Goal: Use online tool/utility

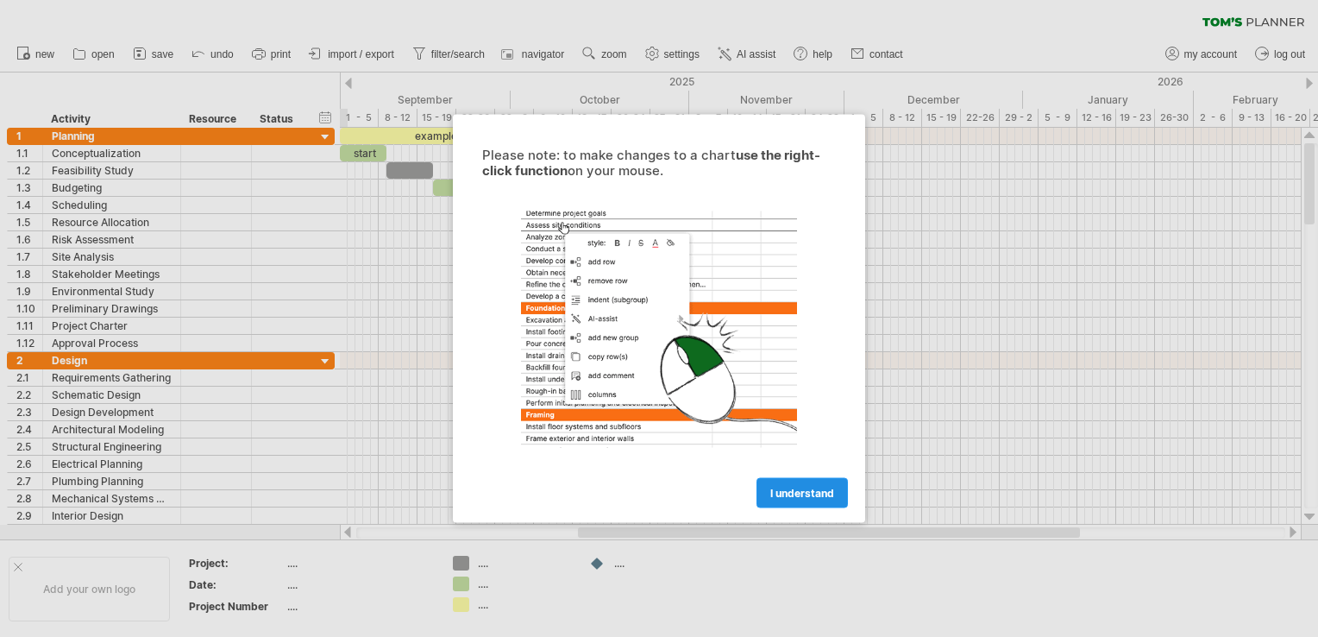
click at [776, 502] on link "I understand" at bounding box center [802, 493] width 91 height 30
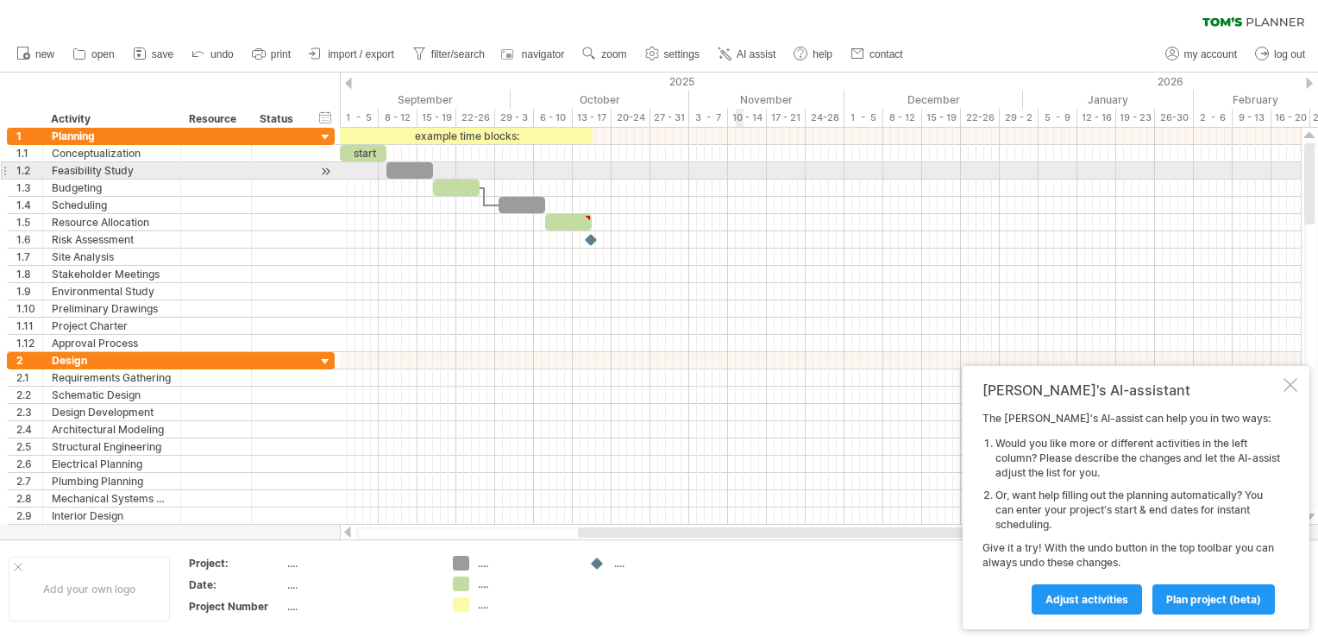
click at [738, 150] on div at bounding box center [820, 153] width 961 height 17
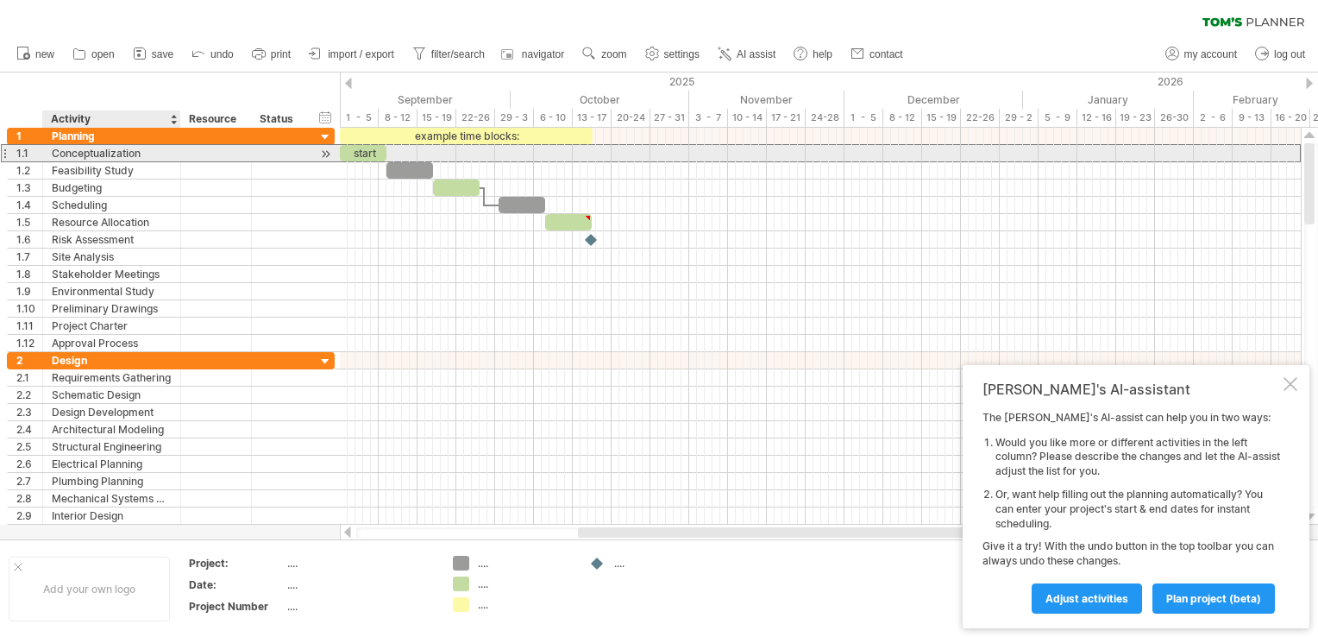
click at [124, 153] on div "Conceptualization" at bounding box center [112, 153] width 120 height 16
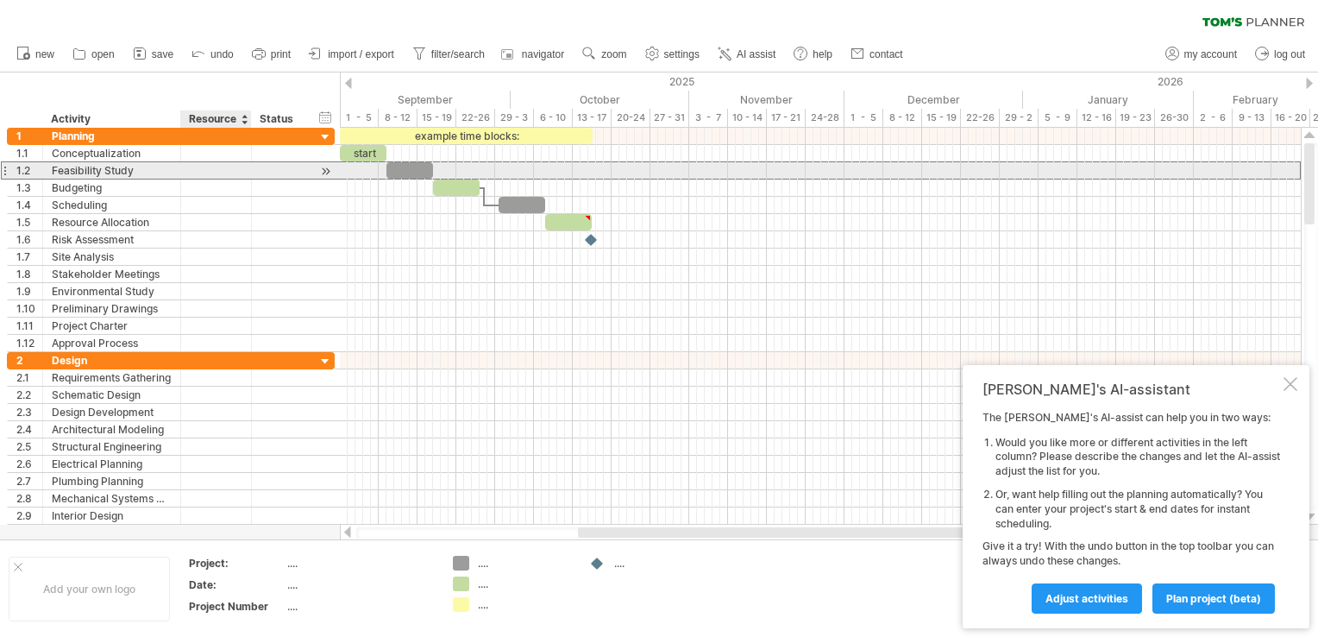
click at [200, 164] on div at bounding box center [216, 170] width 53 height 16
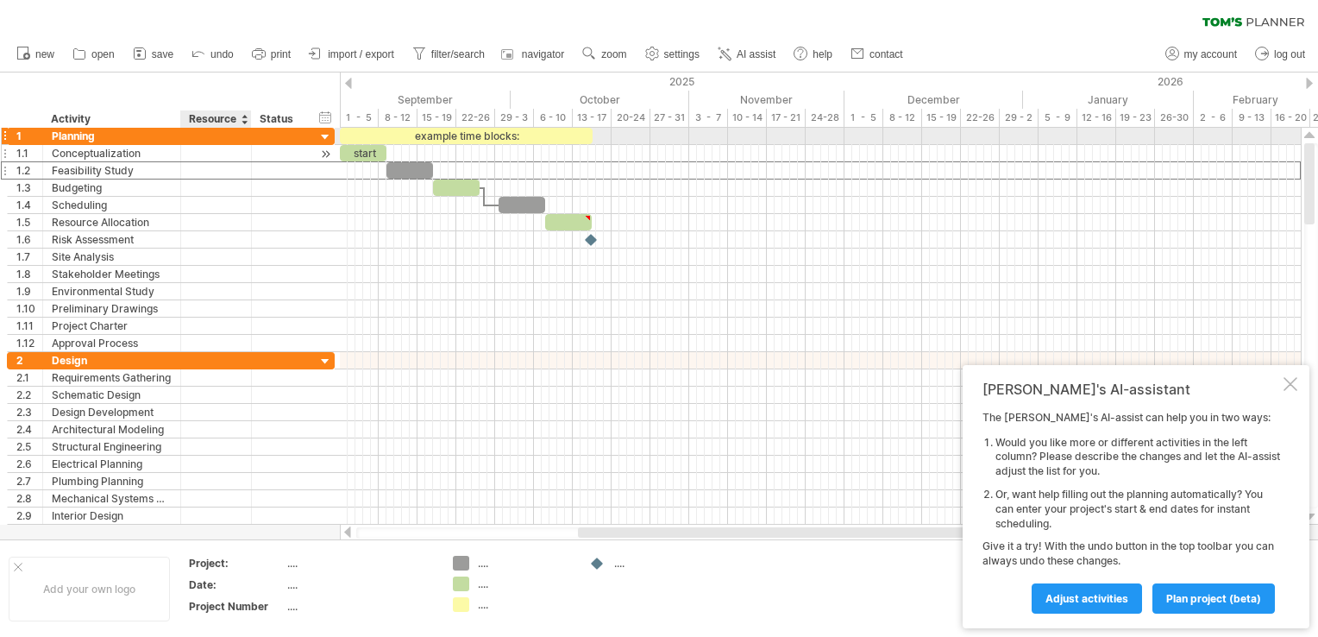
click at [211, 149] on div at bounding box center [216, 153] width 53 height 16
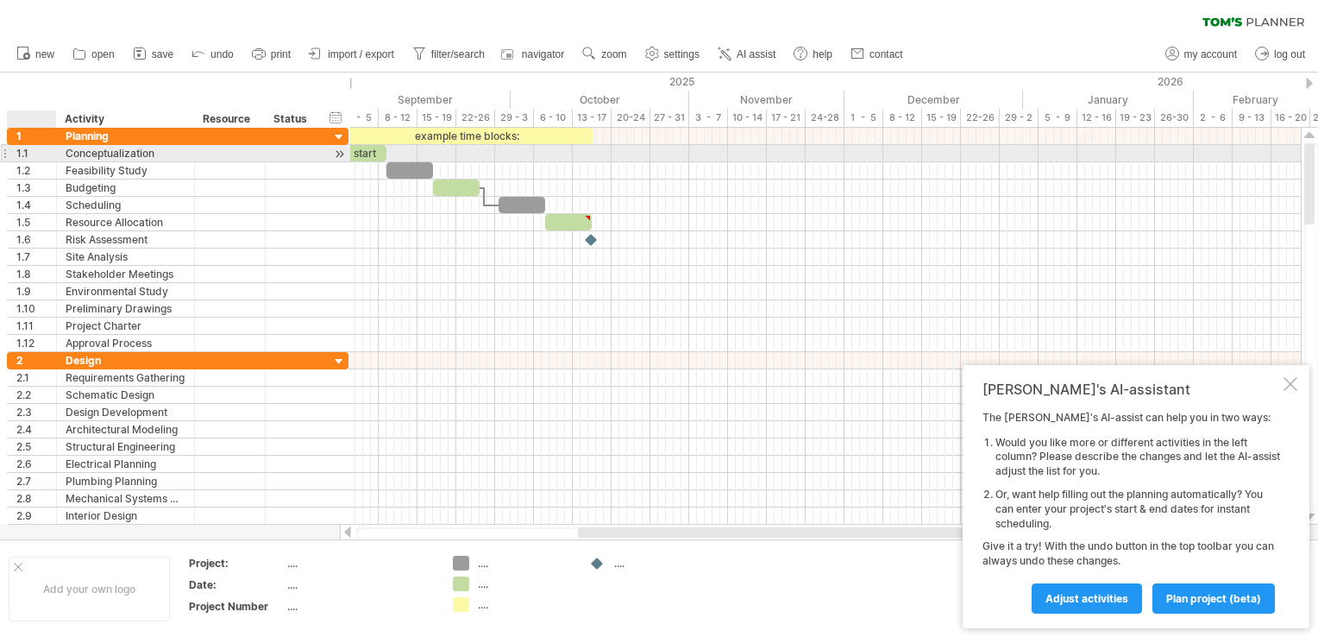
drag, startPoint x: 36, startPoint y: 157, endPoint x: 52, endPoint y: 160, distance: 15.9
click at [52, 160] on div at bounding box center [54, 153] width 9 height 17
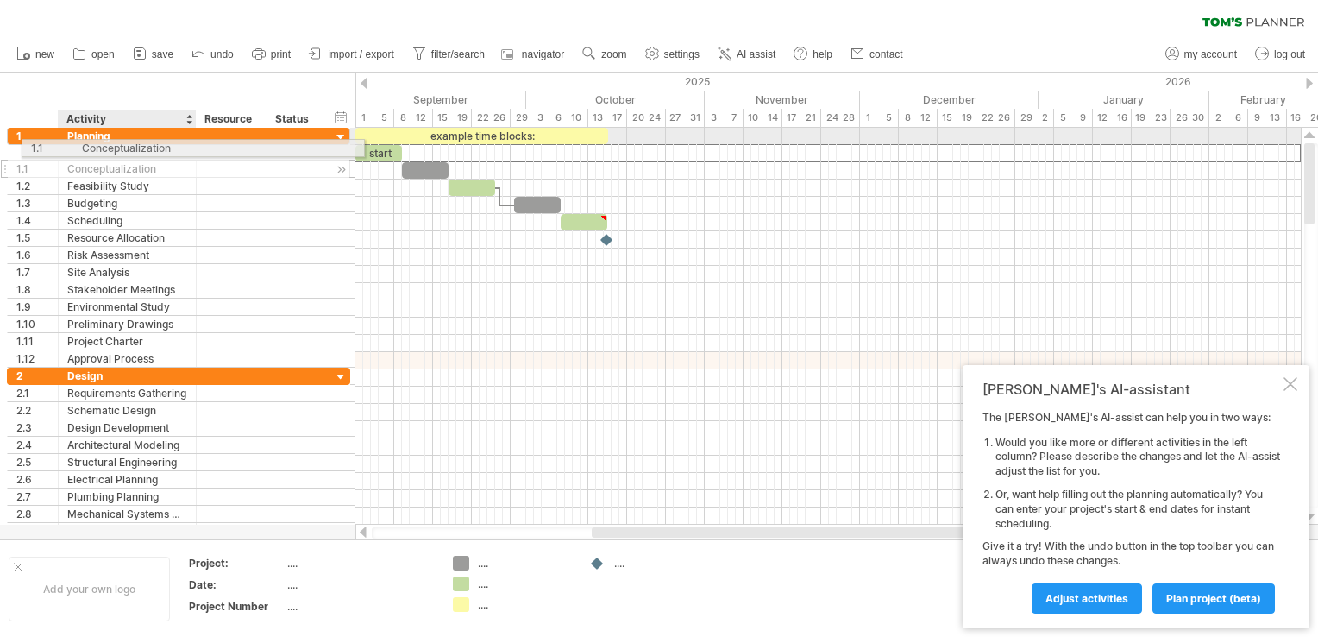
drag, startPoint x: 70, startPoint y: 150, endPoint x: 91, endPoint y: 145, distance: 22.2
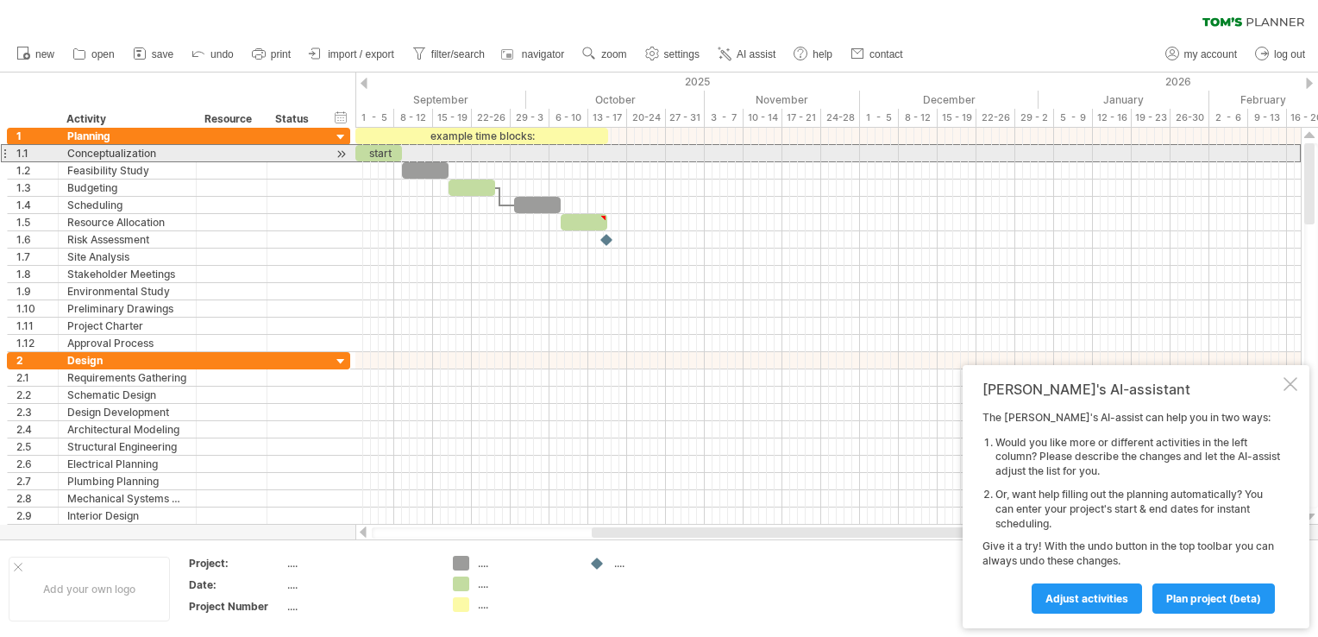
click at [3, 152] on div at bounding box center [4, 153] width 7 height 18
click at [11, 156] on div "1.1" at bounding box center [33, 153] width 51 height 16
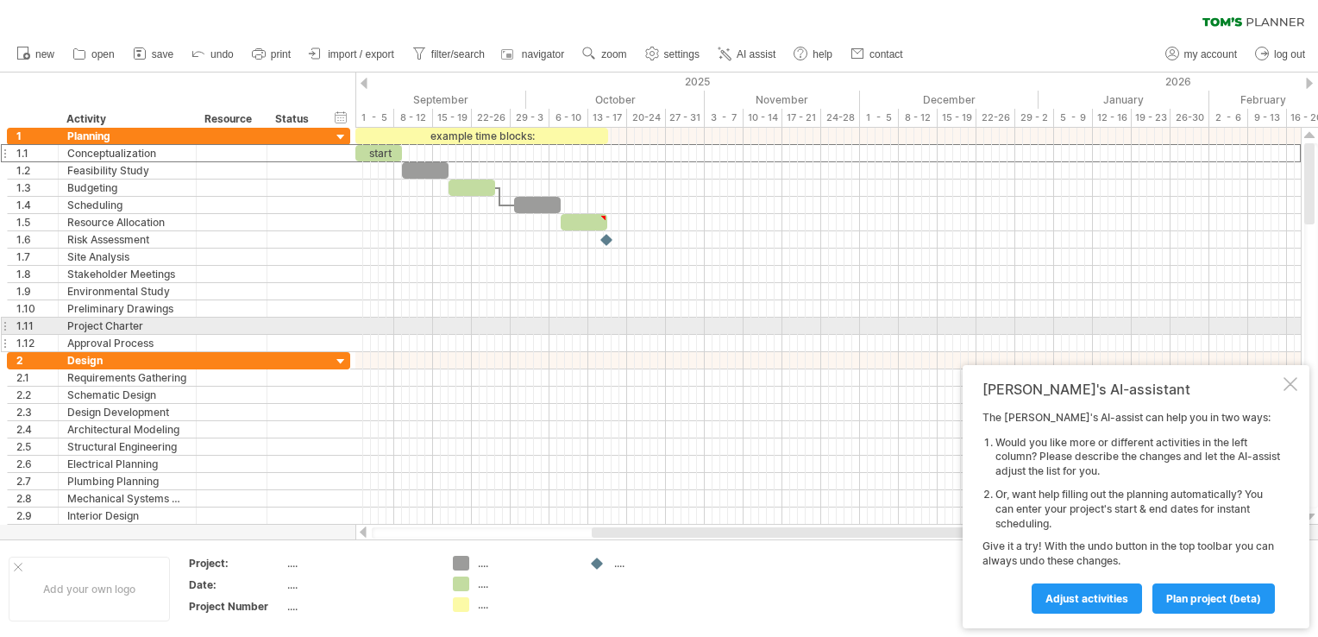
click at [4, 337] on div "**********" at bounding box center [175, 335] width 351 height 414
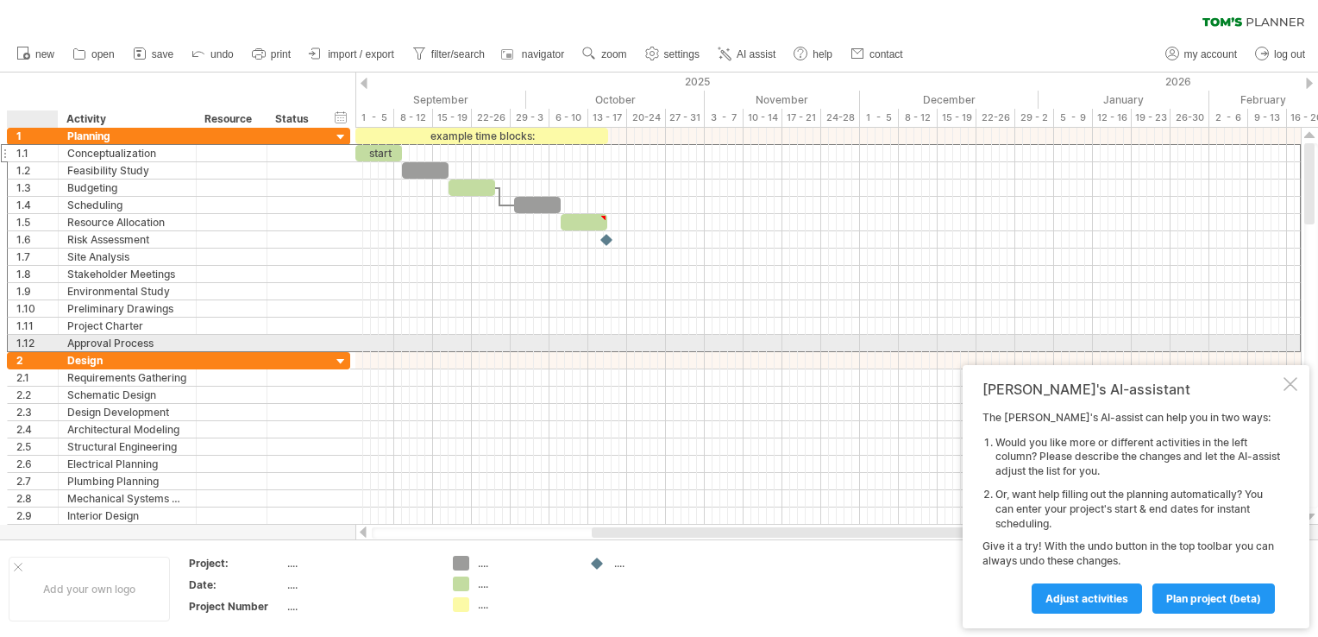
click at [20, 340] on div "1.12" at bounding box center [36, 343] width 41 height 16
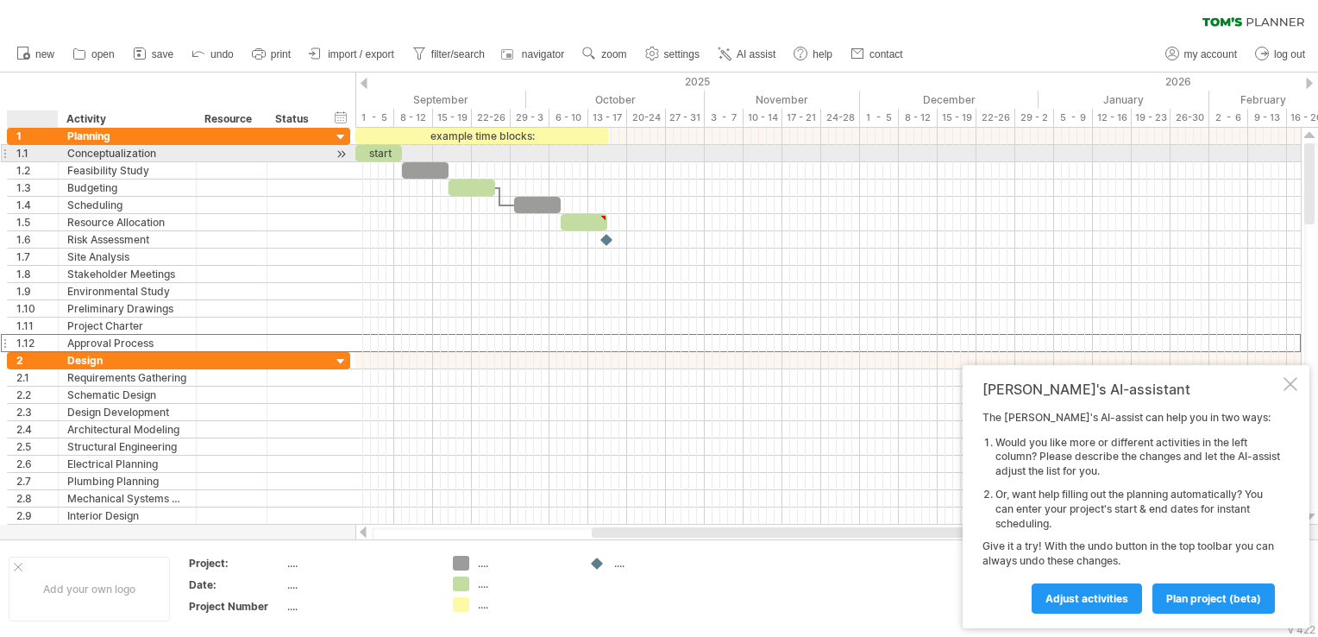
click at [15, 148] on div "1.1" at bounding box center [33, 153] width 51 height 16
click at [4, 154] on div at bounding box center [4, 153] width 7 height 18
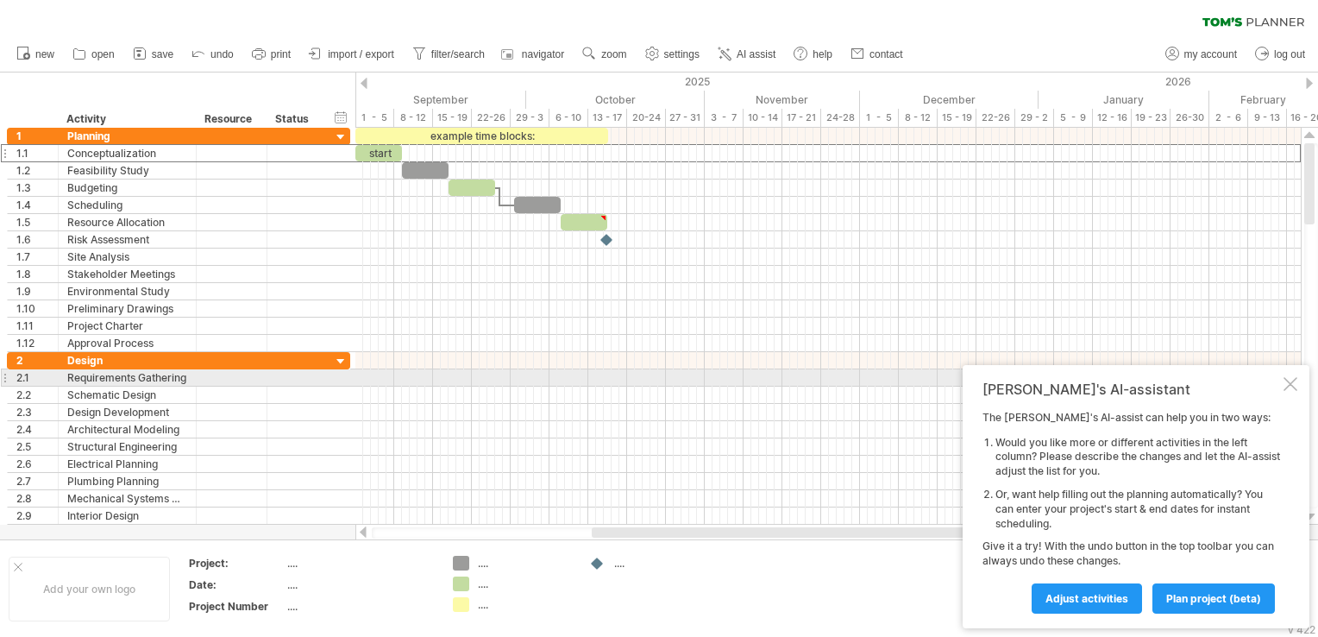
click at [1284, 386] on div at bounding box center [1291, 384] width 14 height 14
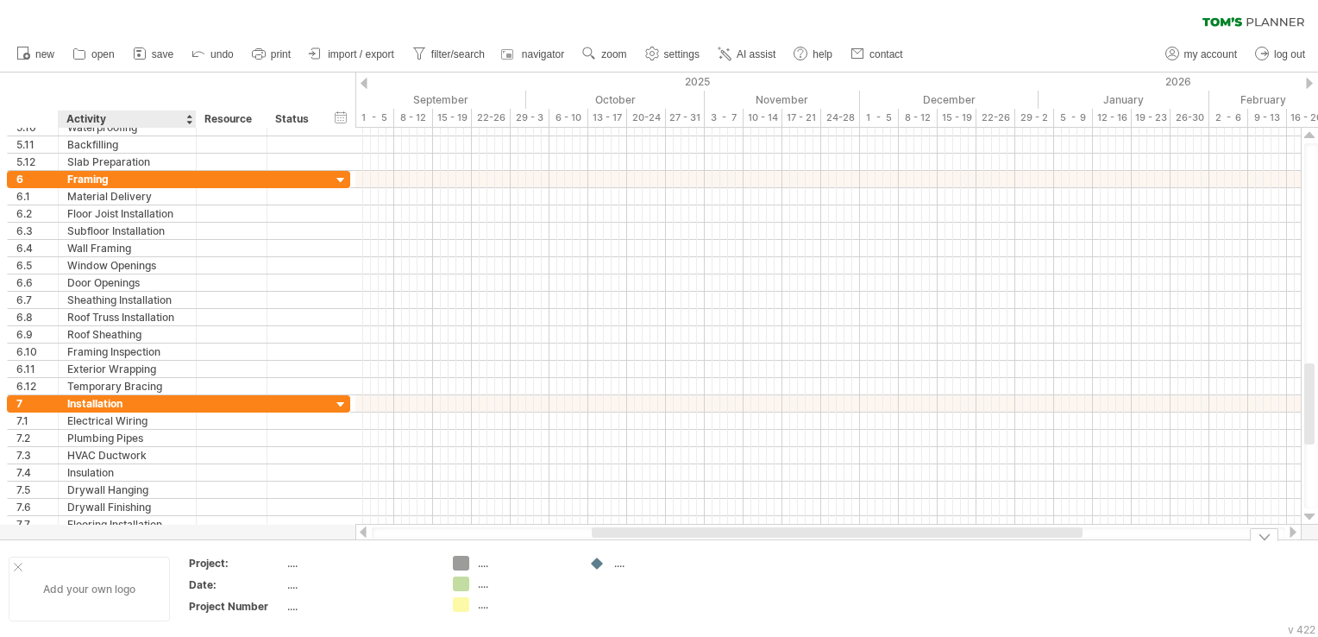
click at [80, 575] on div "Add your own logo" at bounding box center [89, 588] width 161 height 65
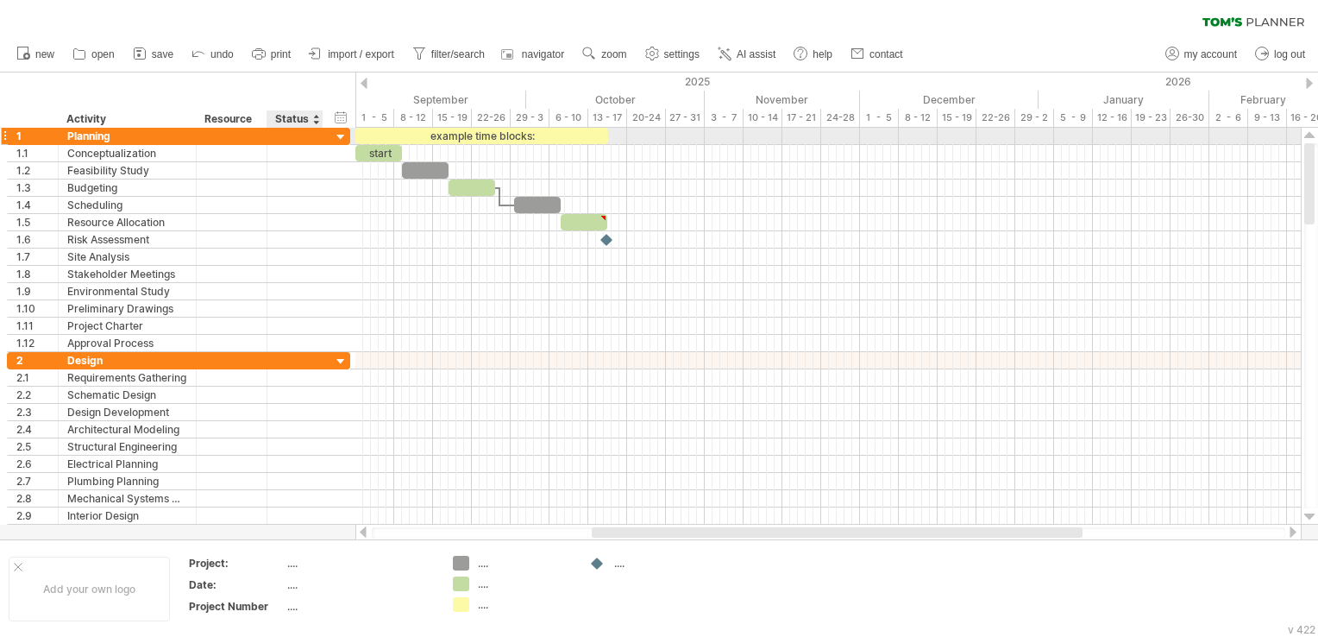
click at [345, 134] on div at bounding box center [341, 137] width 16 height 16
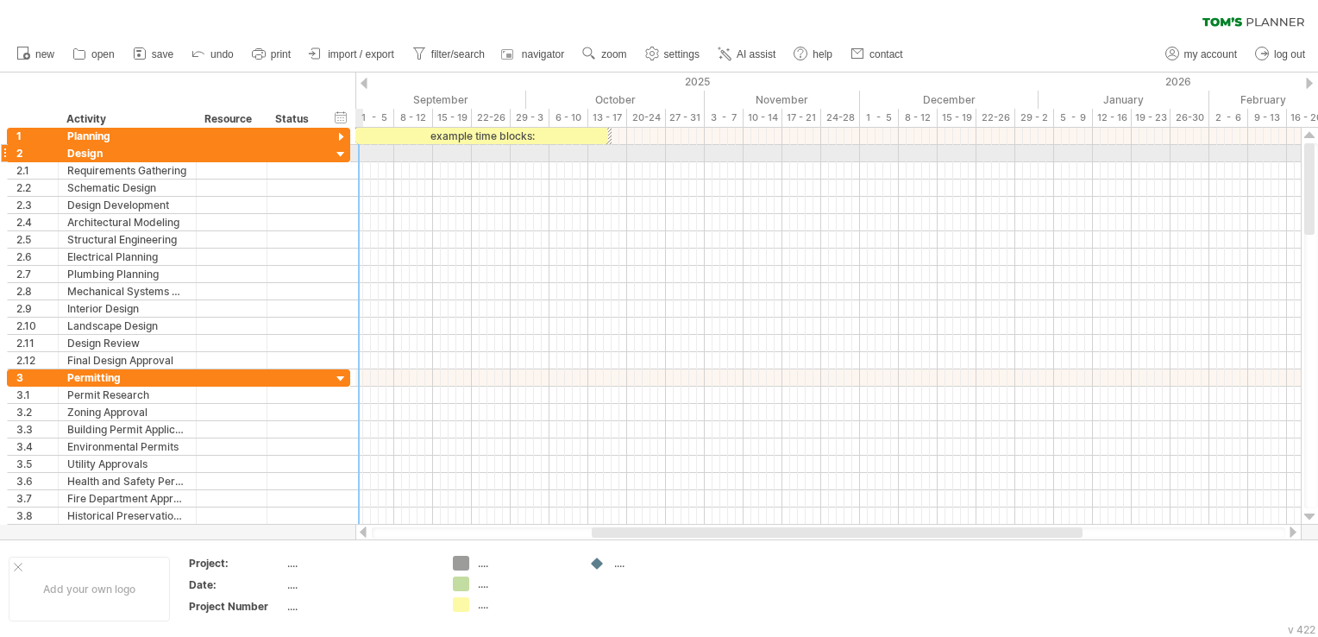
click at [342, 150] on div at bounding box center [341, 155] width 16 height 16
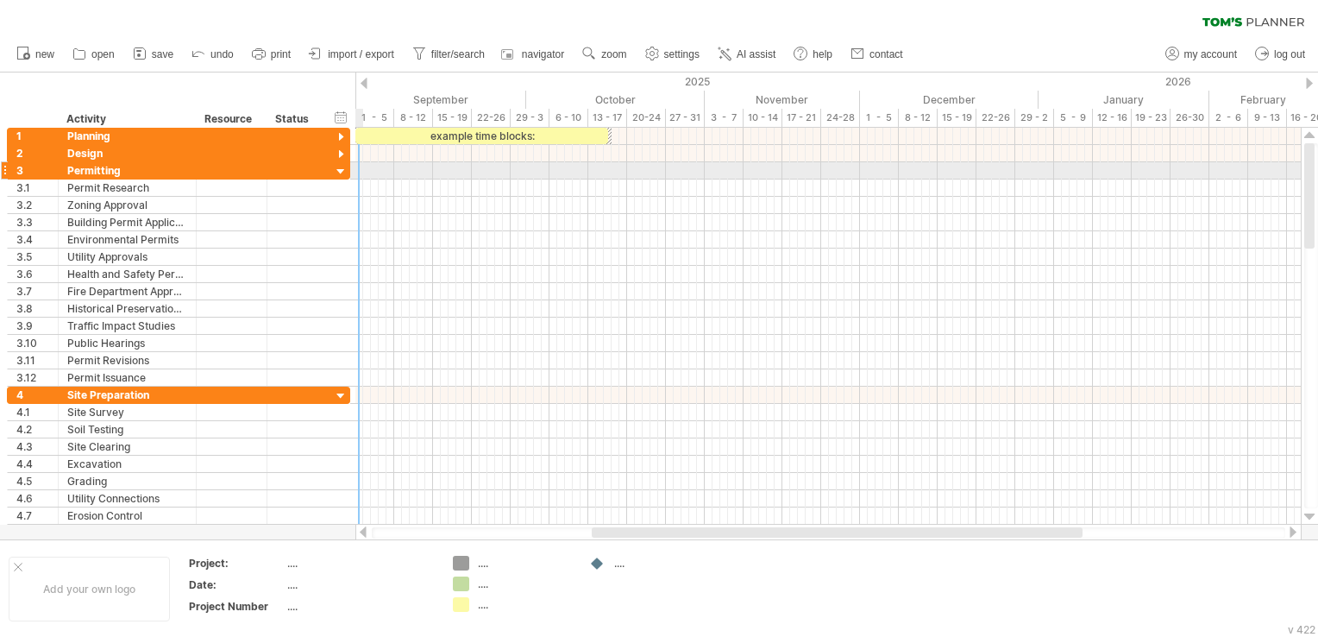
click at [340, 167] on div at bounding box center [341, 172] width 16 height 16
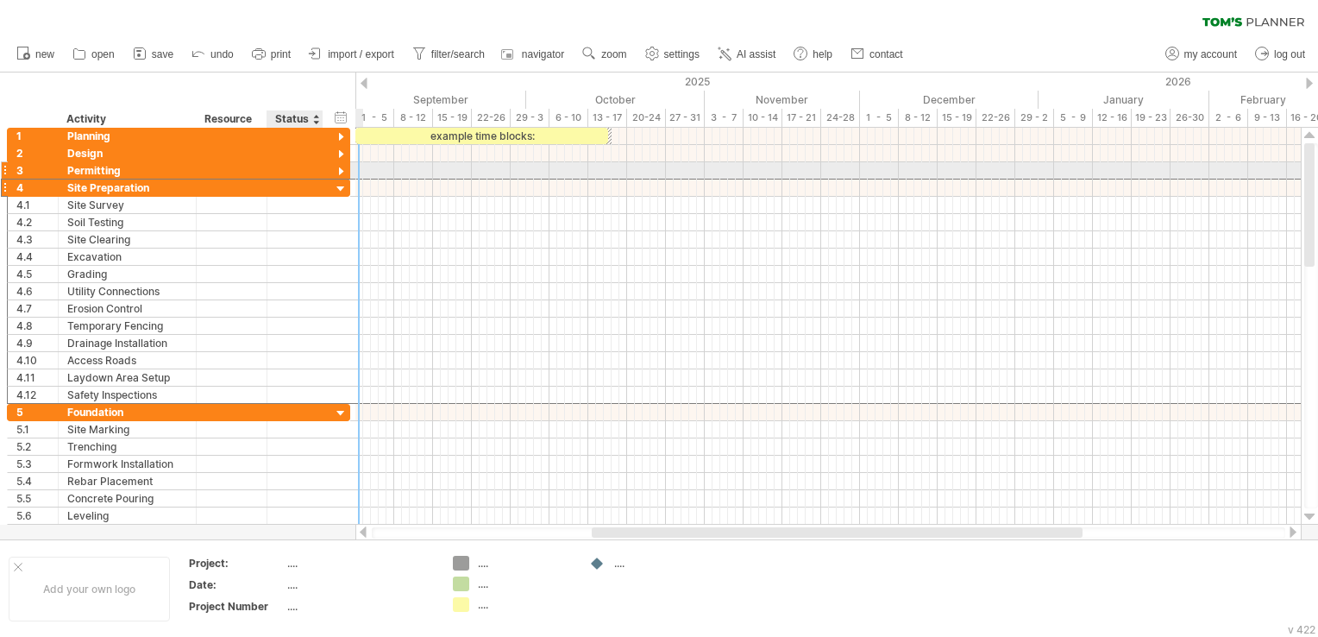
click at [335, 179] on div "**********" at bounding box center [178, 188] width 343 height 18
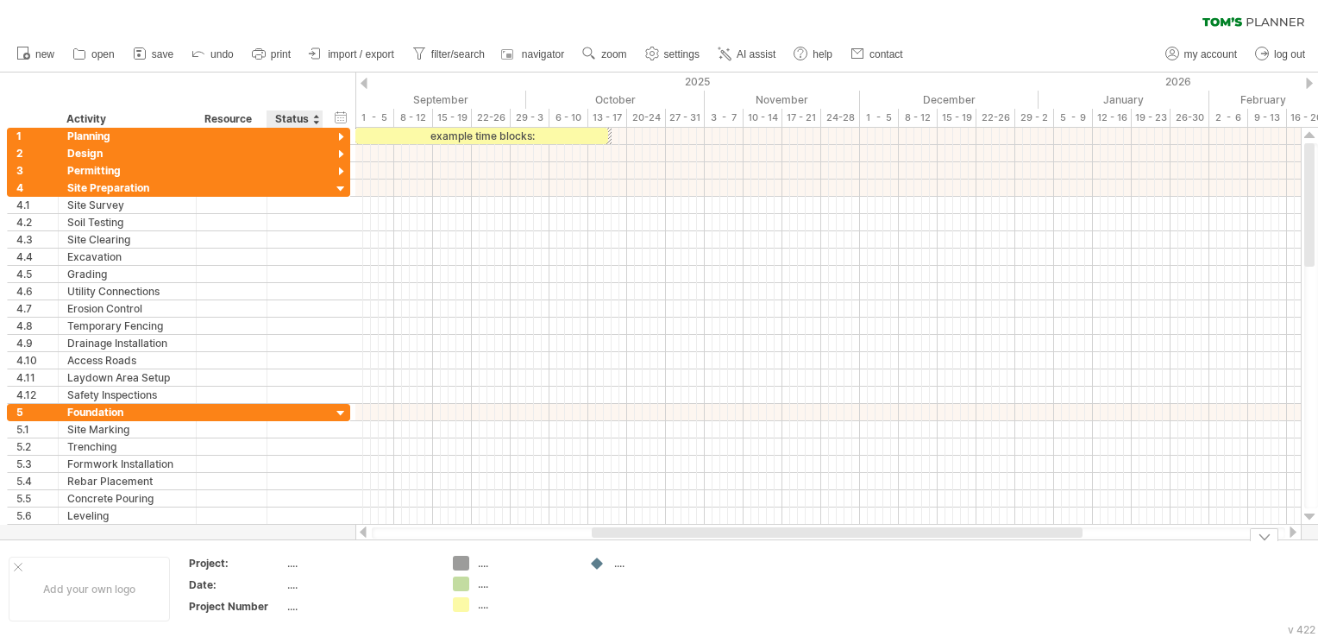
click at [330, 591] on td "...." at bounding box center [360, 587] width 147 height 20
click at [297, 574] on td "...." at bounding box center [360, 566] width 147 height 20
click at [300, 585] on div "...." at bounding box center [359, 584] width 145 height 15
click at [300, 607] on div "...." at bounding box center [359, 606] width 145 height 15
